Goal: Information Seeking & Learning: Learn about a topic

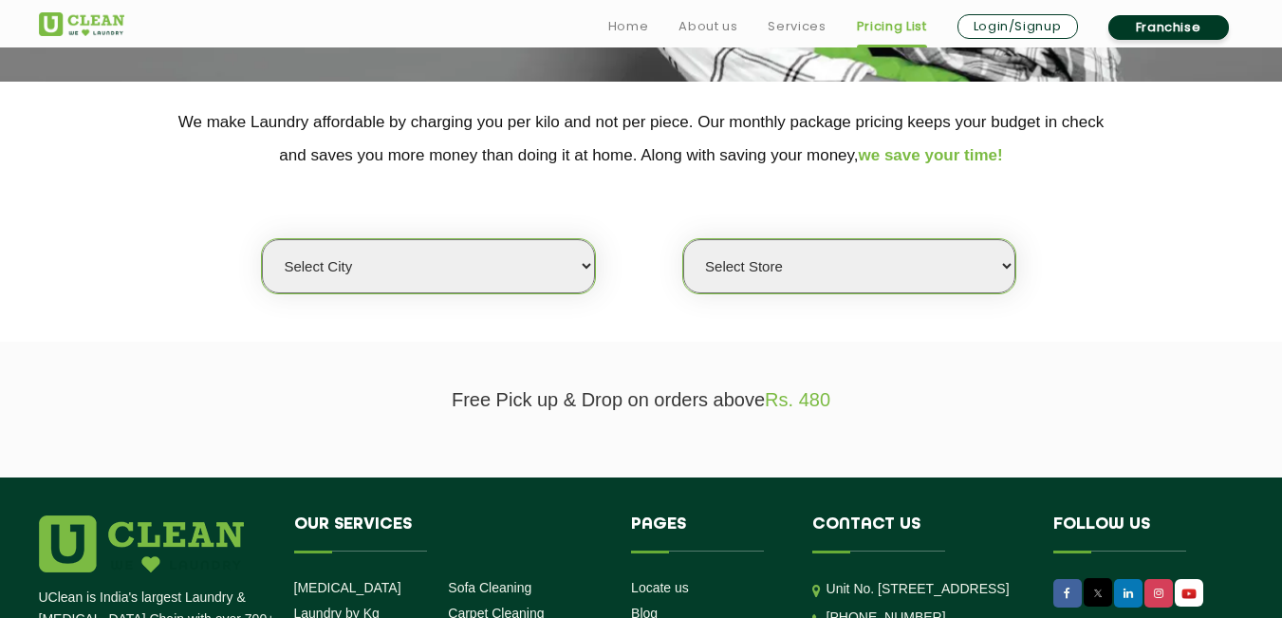
scroll to position [383, 0]
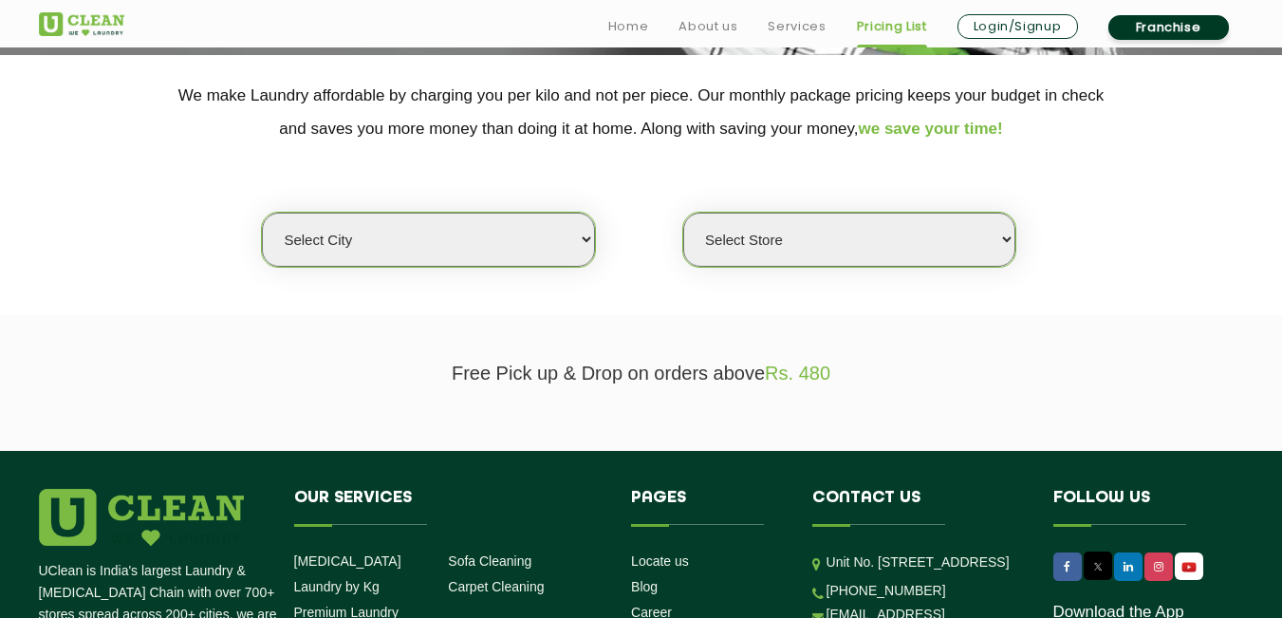
click at [584, 242] on select "Select city [GEOGRAPHIC_DATA] [GEOGRAPHIC_DATA] [GEOGRAPHIC_DATA] [GEOGRAPHIC_D…" at bounding box center [428, 239] width 332 height 54
click at [693, 246] on select "Select Store" at bounding box center [849, 239] width 332 height 54
click at [683, 212] on select "Select Store" at bounding box center [849, 239] width 332 height 54
click at [711, 307] on section "We make Laundry affordable by charging you per kilo and not per piece. Our mont…" at bounding box center [641, 185] width 1282 height 260
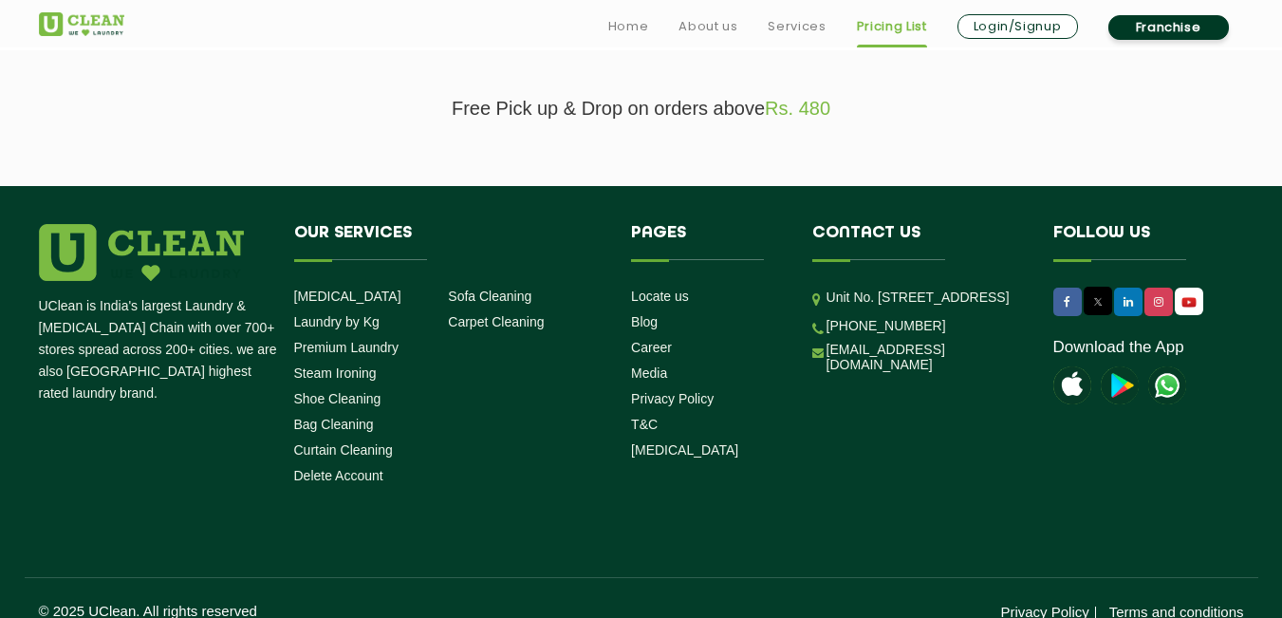
scroll to position [671, 0]
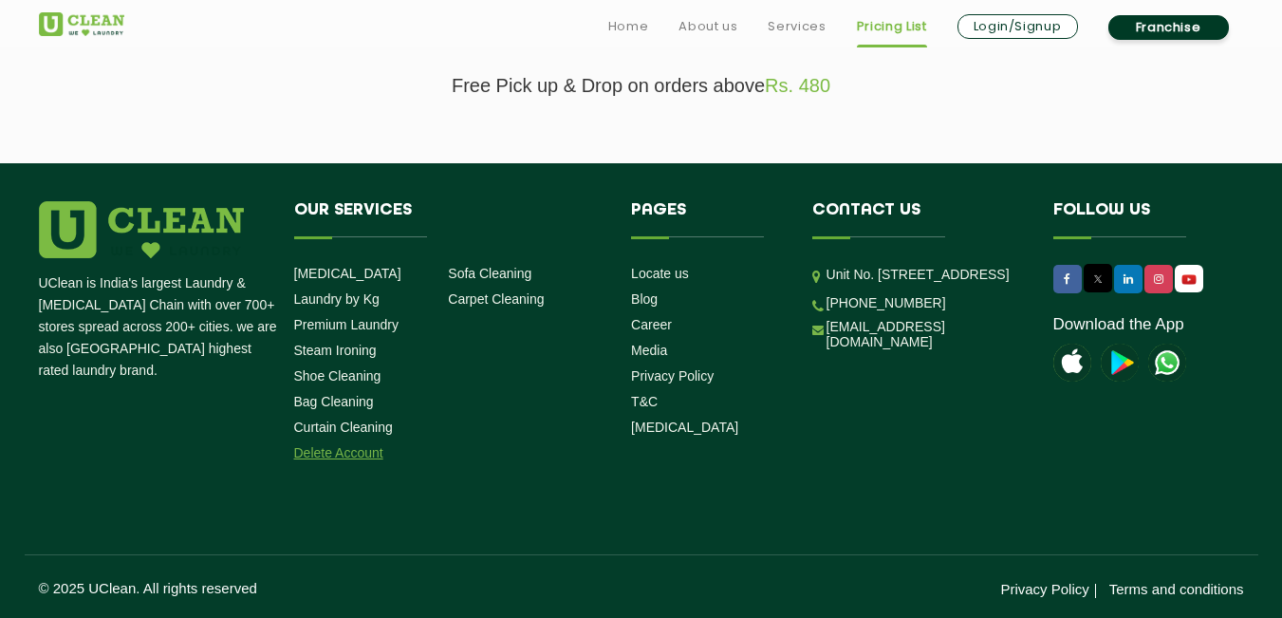
click at [338, 452] on link "Delete Account" at bounding box center [338, 452] width 89 height 15
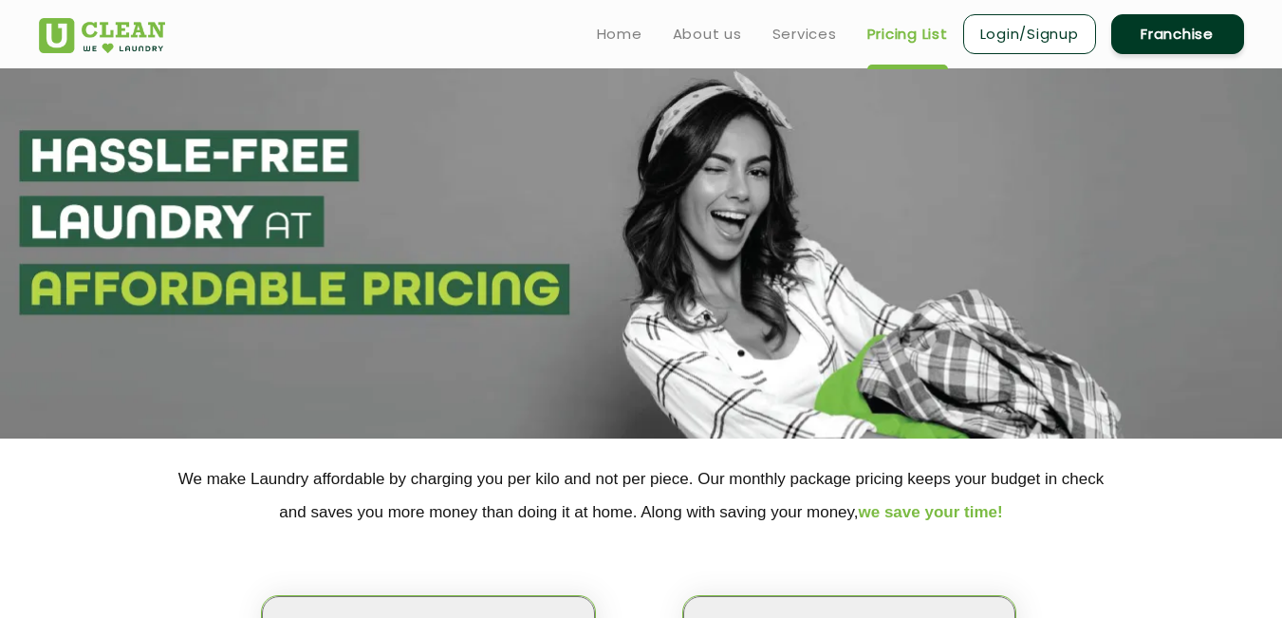
select select "0"
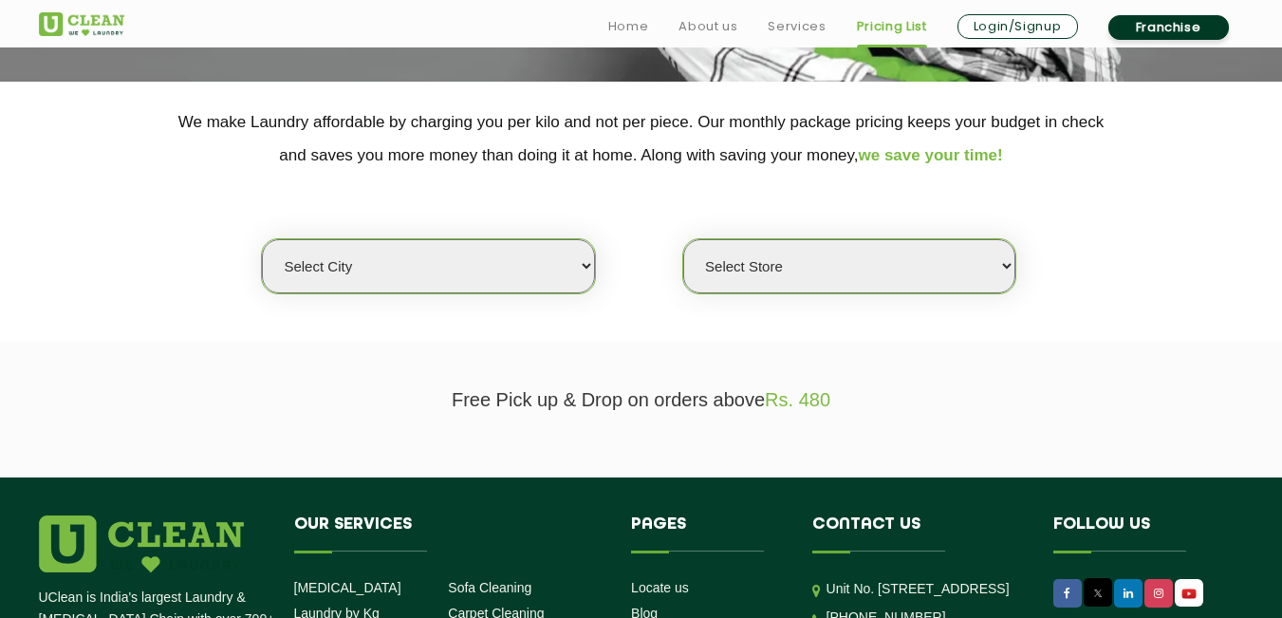
scroll to position [671, 0]
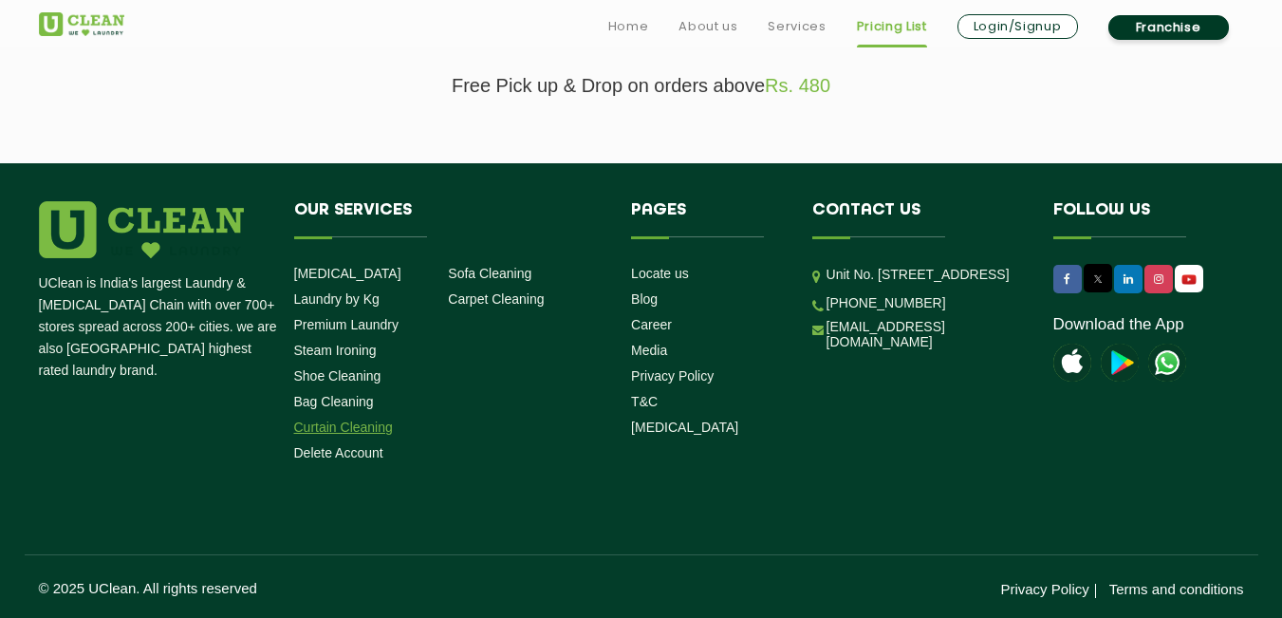
click at [374, 429] on link "Curtain Cleaning" at bounding box center [343, 426] width 99 height 15
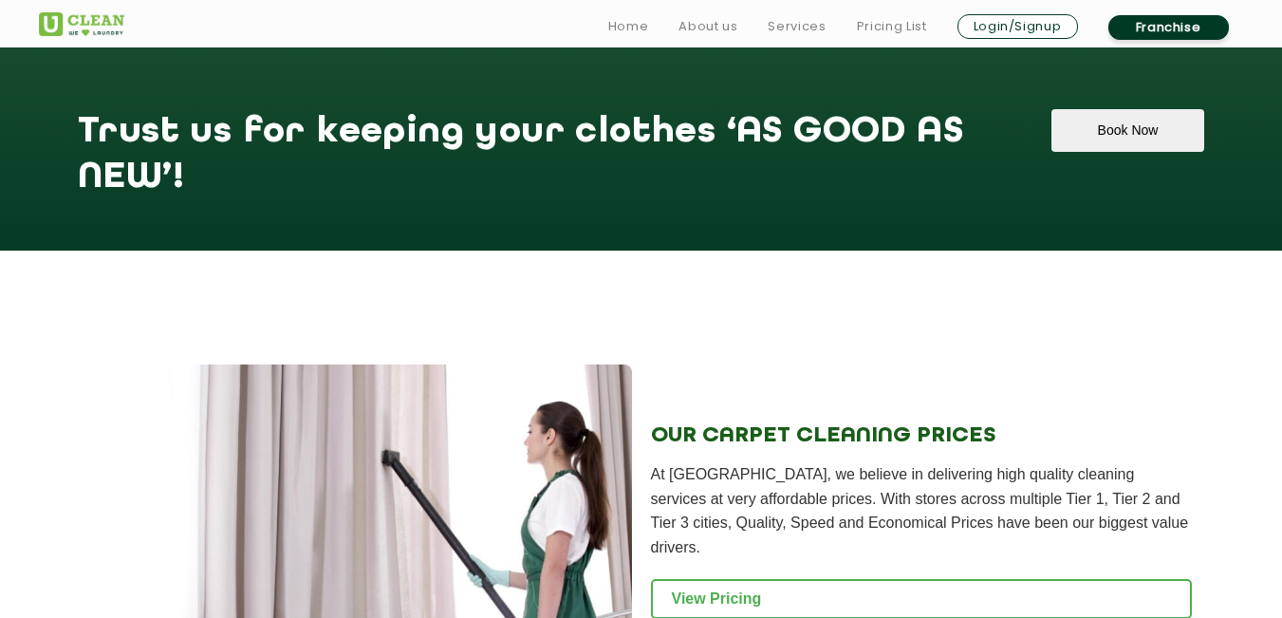
scroll to position [1706, 0]
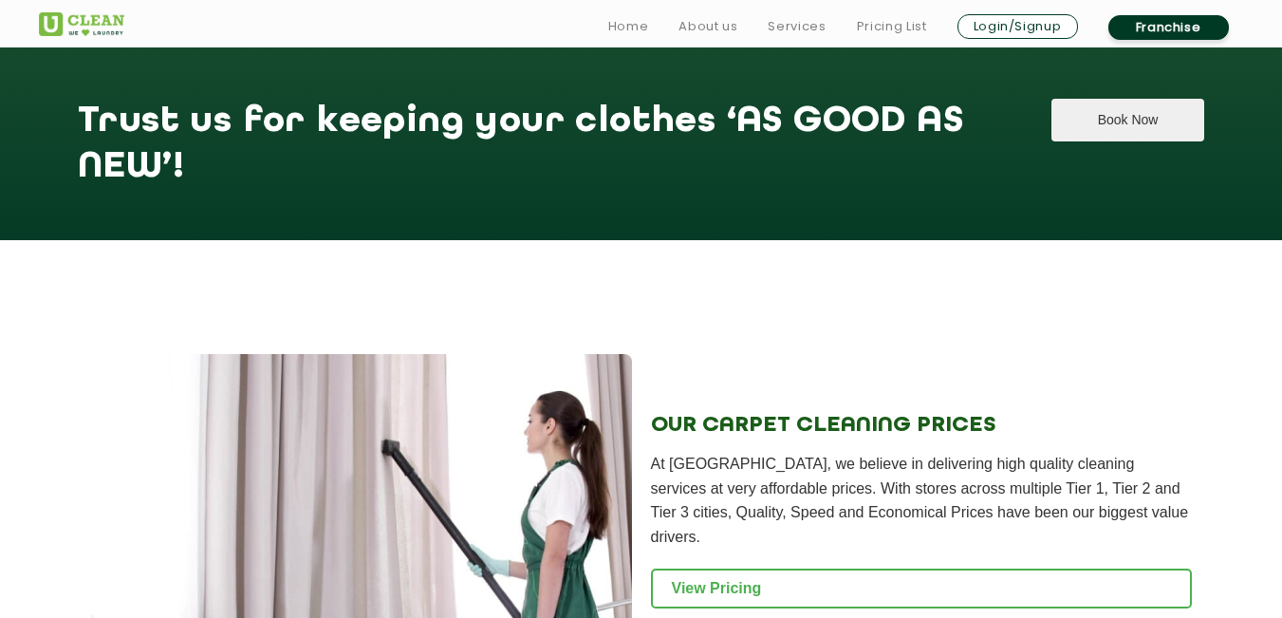
click at [1086, 128] on button "Book Now" at bounding box center [1127, 120] width 153 height 43
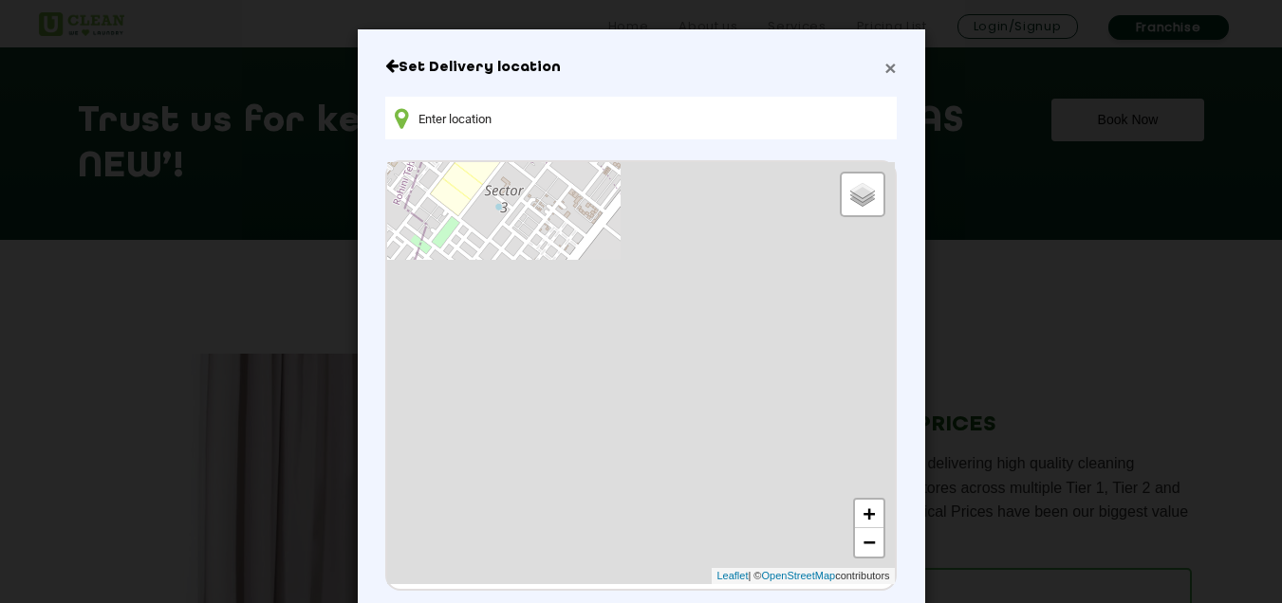
click at [884, 73] on span "×" at bounding box center [889, 68] width 11 height 22
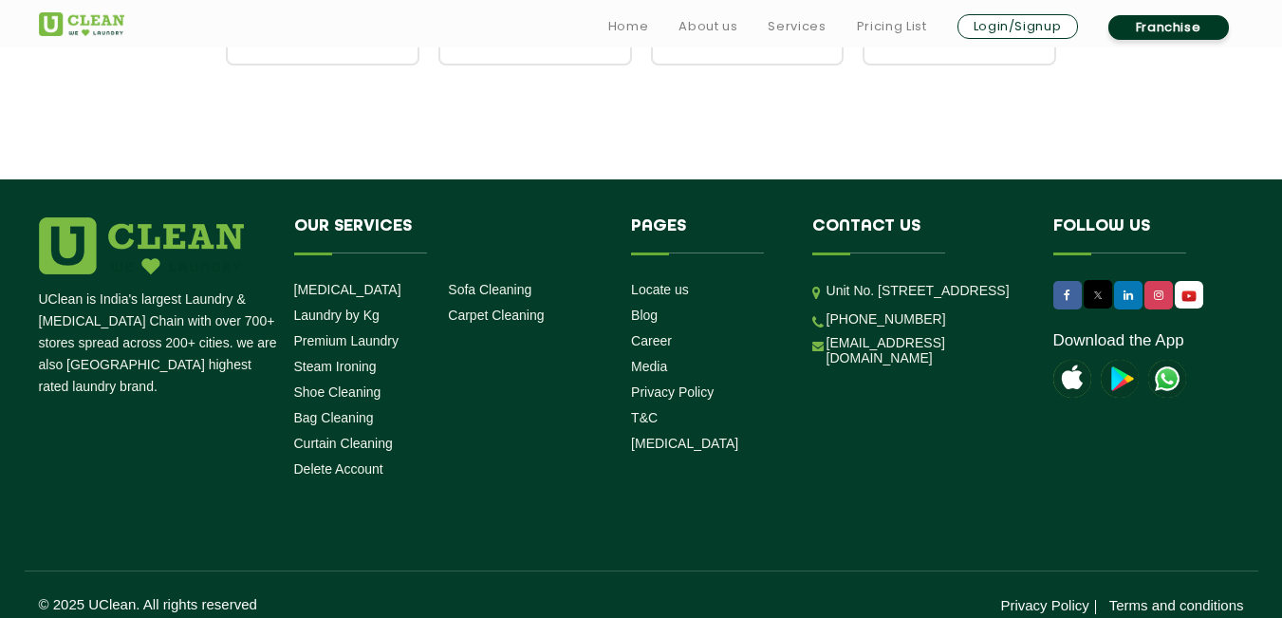
scroll to position [2673, 0]
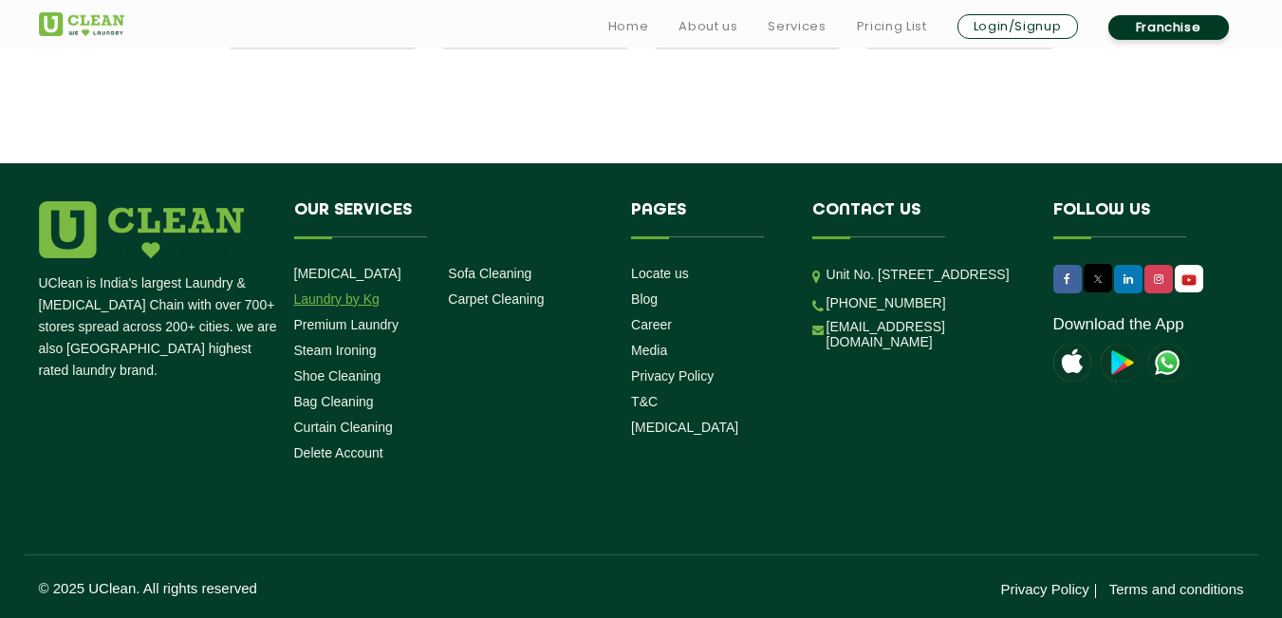
click at [362, 302] on link "Laundry by Kg" at bounding box center [336, 298] width 85 height 15
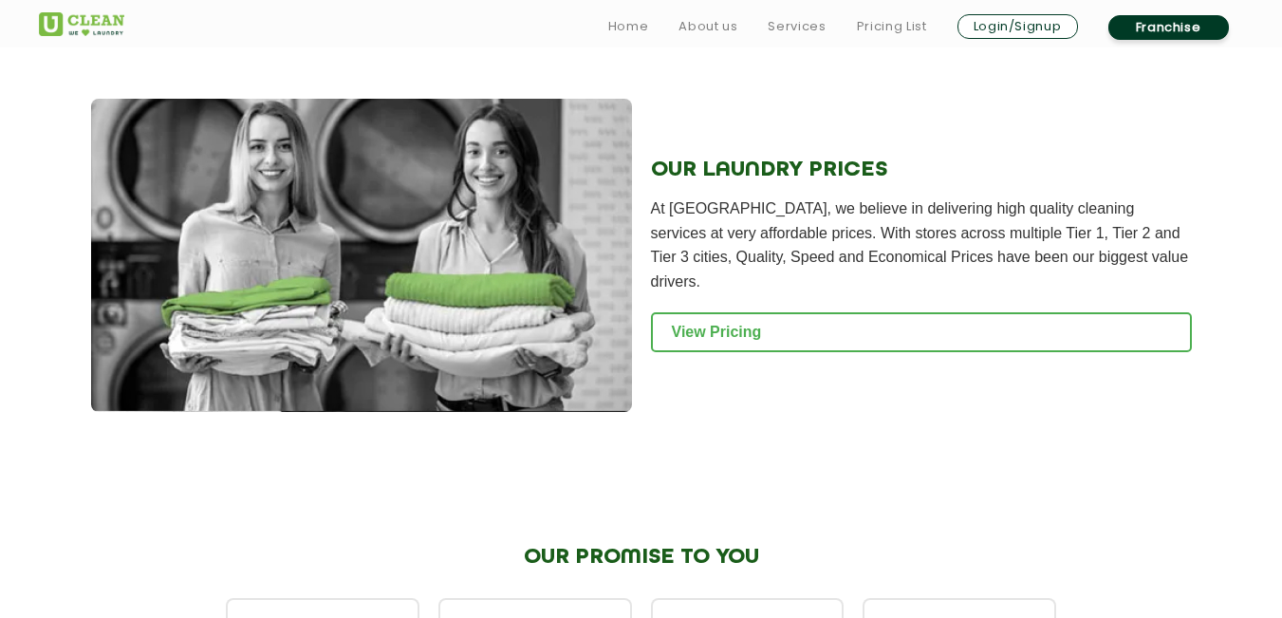
scroll to position [2544, 0]
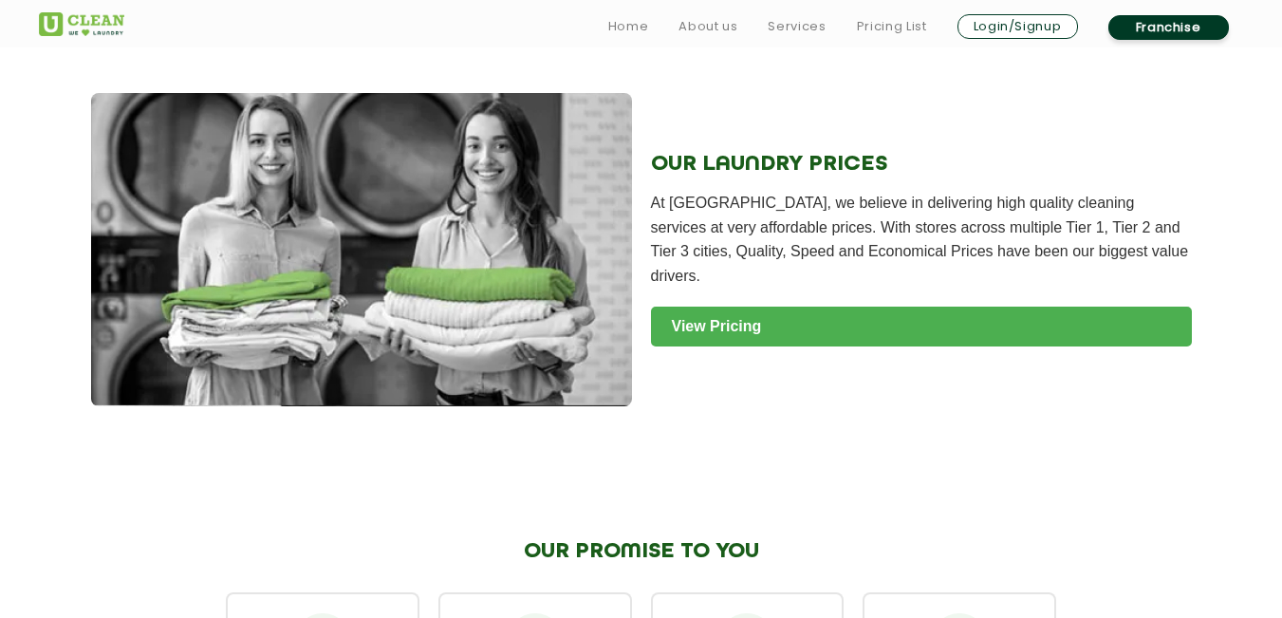
click at [1136, 306] on link "View Pricing" at bounding box center [921, 326] width 541 height 40
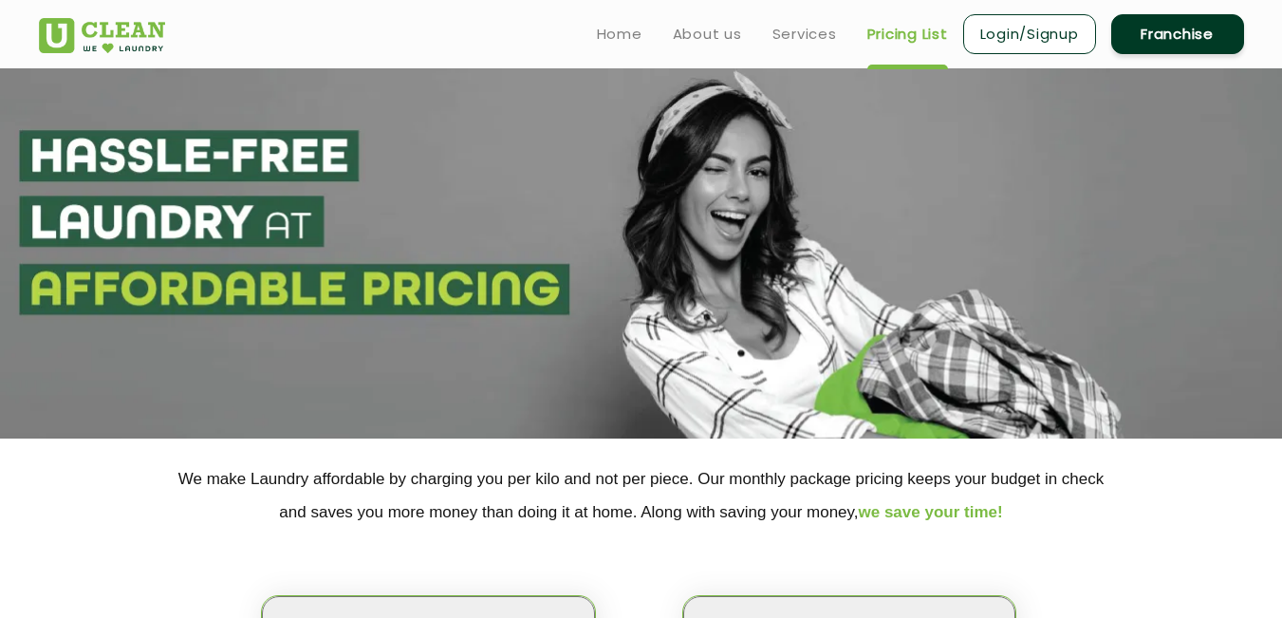
drag, startPoint x: 1290, startPoint y: 151, endPoint x: 1295, endPoint y: 134, distance: 17.7
click at [1281, 134] on html "Home About us Services Pricing List Login/Signup Franchise Home About us Franch…" at bounding box center [641, 309] width 1282 height 618
